Goal: Information Seeking & Learning: Learn about a topic

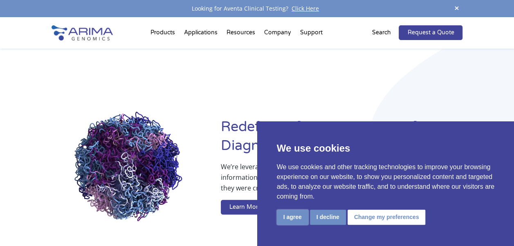
click at [288, 219] on button "I agree" at bounding box center [292, 217] width 31 height 15
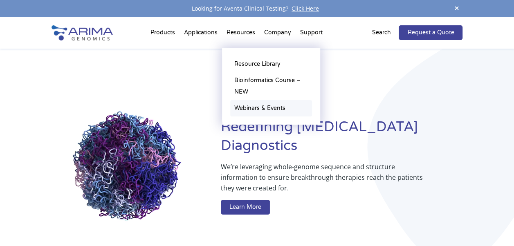
click at [261, 108] on link "Webinars & Events" at bounding box center [271, 108] width 82 height 16
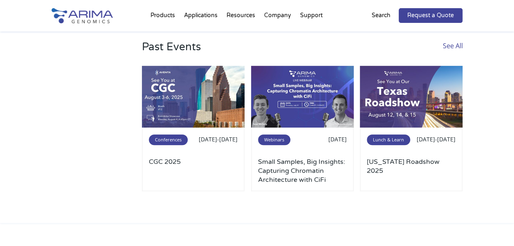
scroll to position [246, 0]
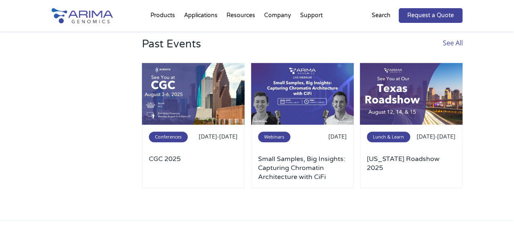
click at [453, 60] on link "See All" at bounding box center [452, 50] width 20 height 25
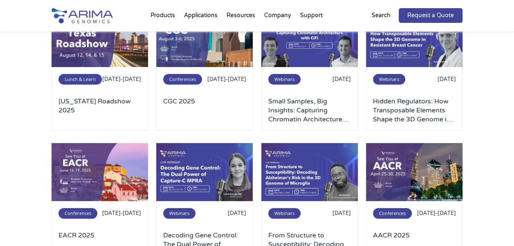
scroll to position [114, 0]
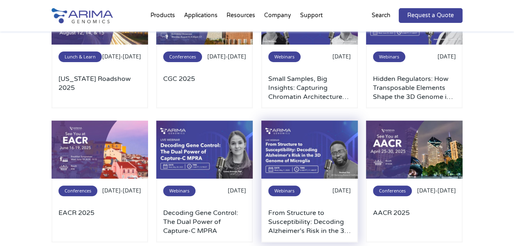
click at [310, 160] on img at bounding box center [309, 150] width 96 height 58
